Goal: Task Accomplishment & Management: Complete application form

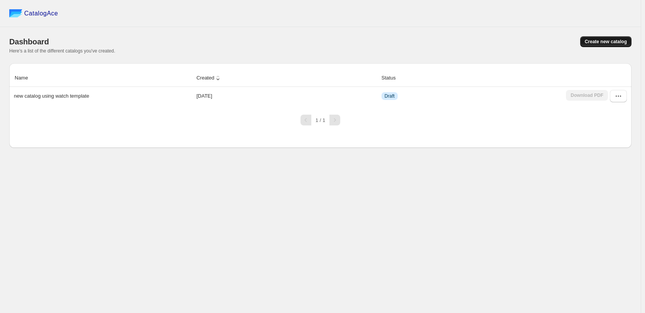
click at [609, 44] on span "Create new catalog" at bounding box center [606, 42] width 42 height 6
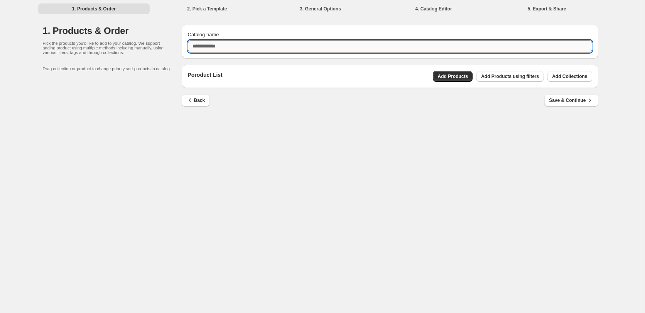
click at [213, 46] on input "Catalog name" at bounding box center [390, 46] width 404 height 12
type input "****"
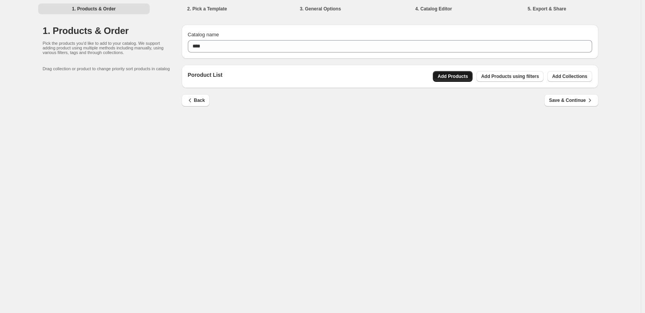
click at [468, 75] on span "Add Products" at bounding box center [452, 76] width 30 height 6
click at [573, 74] on span "Add Collections" at bounding box center [569, 76] width 35 height 6
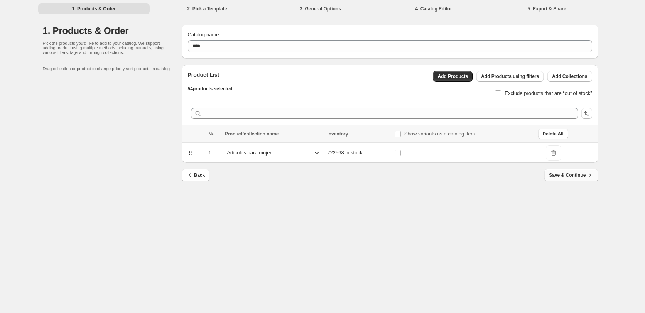
click at [567, 172] on span "Save & Continue" at bounding box center [571, 175] width 44 height 8
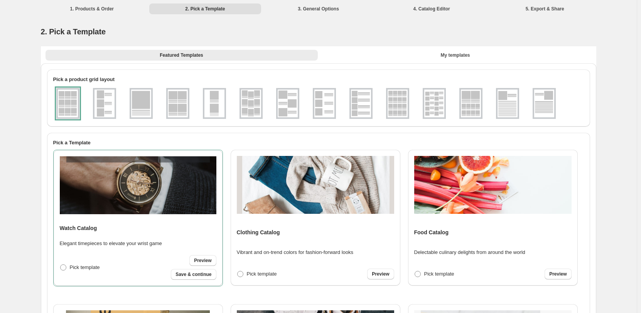
click at [79, 99] on div at bounding box center [67, 103] width 23 height 31
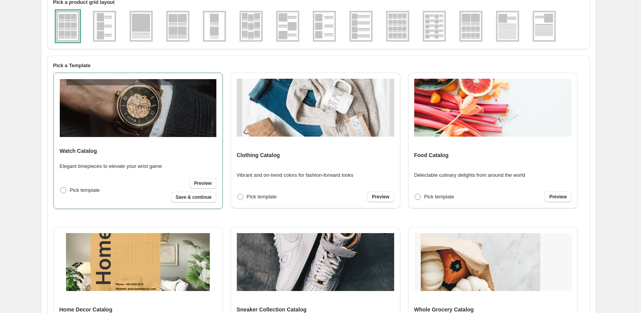
click at [108, 25] on img at bounding box center [104, 26] width 20 height 28
click at [67, 29] on img at bounding box center [68, 26] width 20 height 28
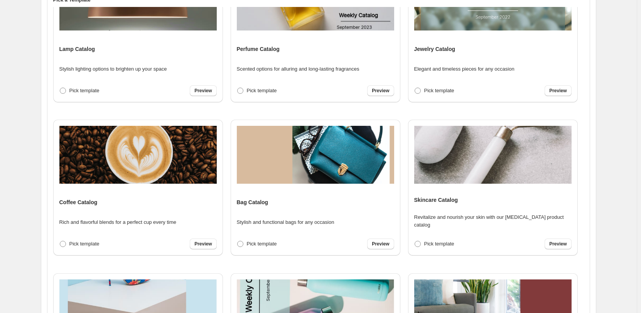
scroll to position [194, 0]
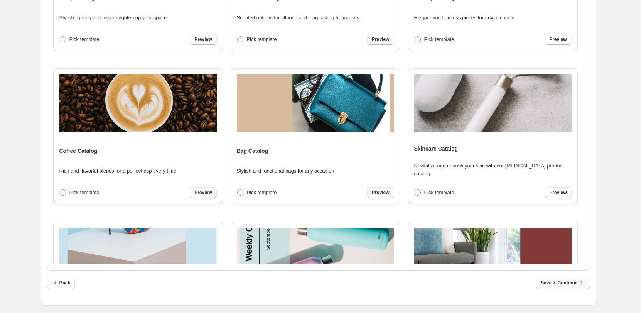
click at [546, 281] on span "Save & Continue" at bounding box center [563, 283] width 44 height 8
select select "**********"
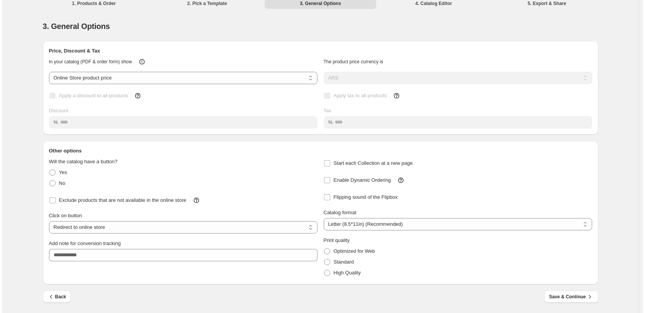
scroll to position [0, 0]
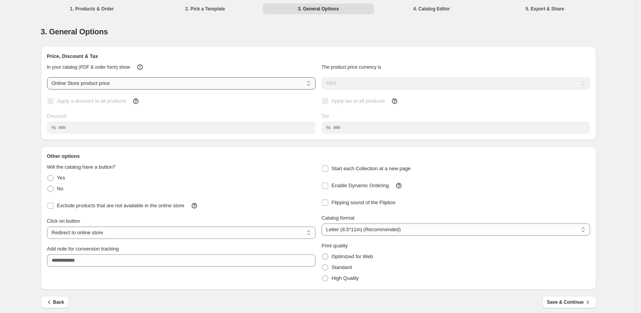
click at [115, 86] on select "**********" at bounding box center [181, 83] width 268 height 12
click at [49, 77] on select "**********" at bounding box center [181, 83] width 268 height 12
click at [54, 191] on span at bounding box center [50, 188] width 6 height 6
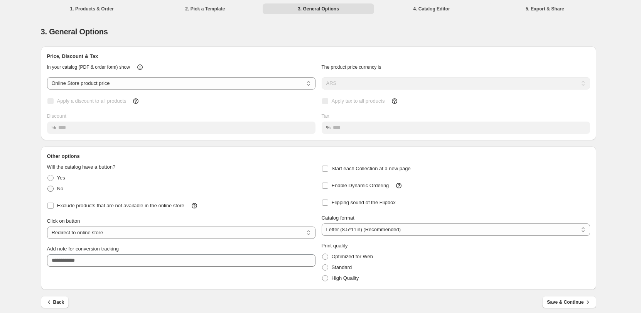
select select "**********"
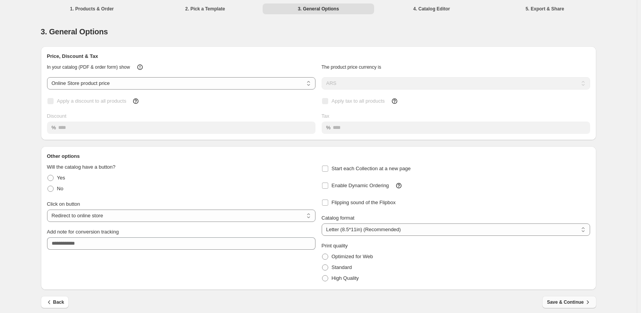
click at [567, 302] on span "Save & Continue" at bounding box center [569, 302] width 44 height 8
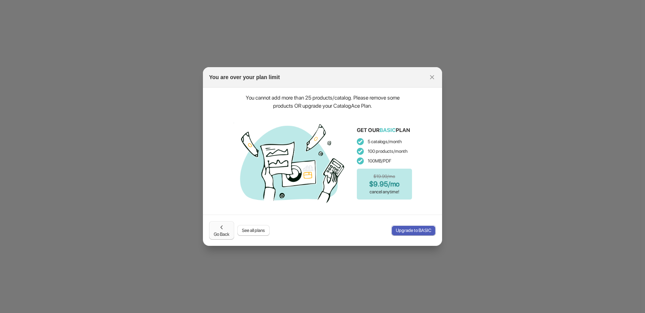
click at [214, 229] on span "Go Back" at bounding box center [222, 230] width 16 height 14
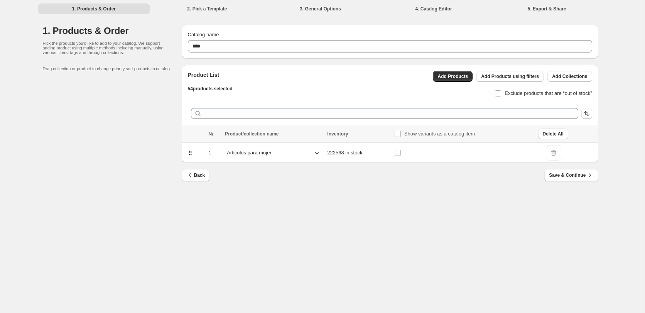
click at [315, 152] on icon at bounding box center [317, 153] width 8 height 8
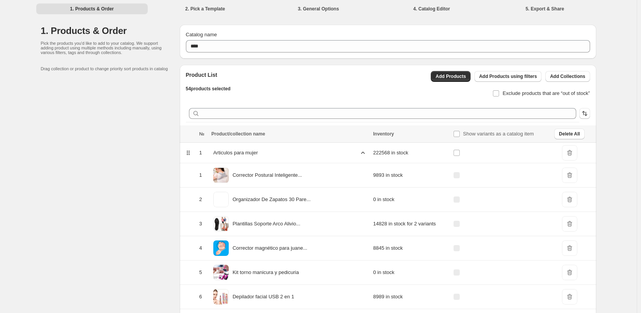
click at [192, 156] on icon at bounding box center [188, 153] width 8 height 8
click at [188, 153] on icon at bounding box center [188, 153] width 8 height 8
click at [384, 133] on div "Inventory" at bounding box center [410, 134] width 75 height 6
click at [359, 152] on icon at bounding box center [363, 153] width 8 height 8
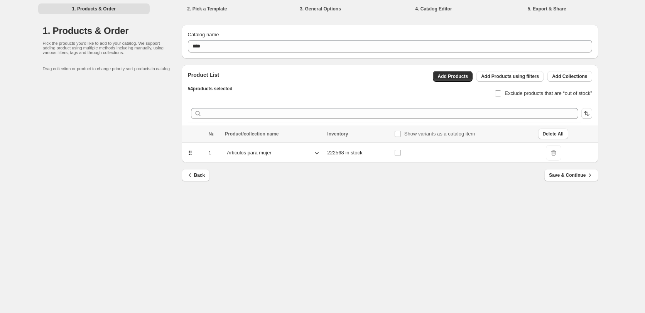
click at [439, 10] on li "4. Catalog Editor" at bounding box center [434, 8] width 112 height 11
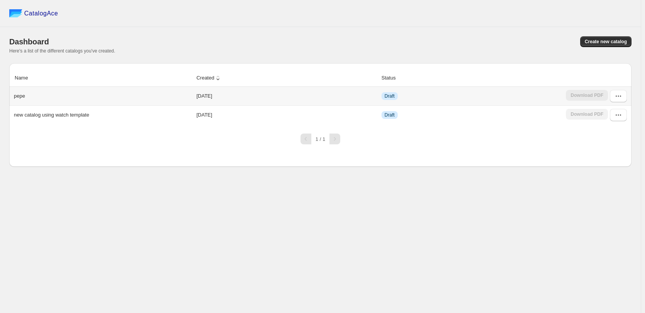
click at [595, 100] on div "Download PDF" at bounding box center [587, 96] width 42 height 12
click at [591, 96] on div "Download PDF" at bounding box center [587, 96] width 42 height 12
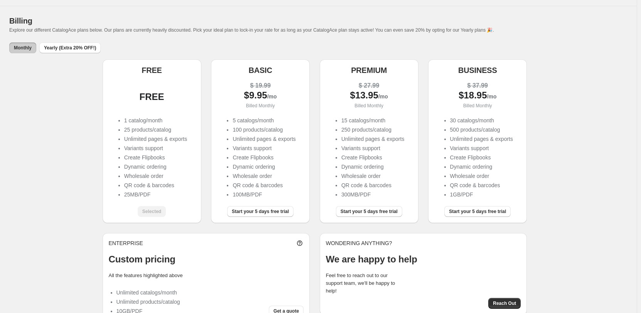
scroll to position [41, 0]
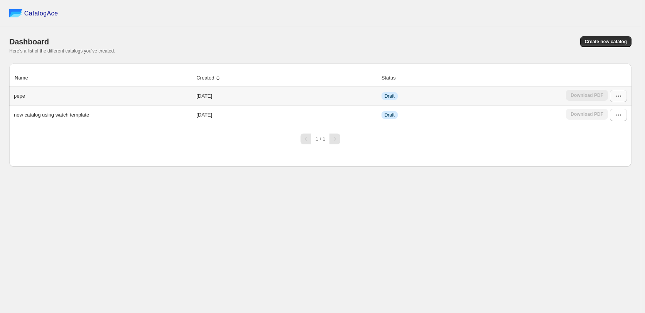
click at [619, 96] on icon "button" at bounding box center [618, 96] width 8 height 8
click at [575, 96] on div "Download PDF" at bounding box center [587, 96] width 42 height 12
drag, startPoint x: 392, startPoint y: 96, endPoint x: 549, endPoint y: 87, distance: 156.8
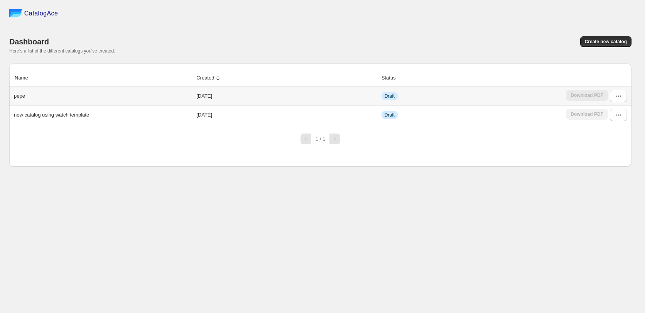
click at [395, 94] on span "Draft" at bounding box center [389, 96] width 10 height 6
